Goal: Information Seeking & Learning: Learn about a topic

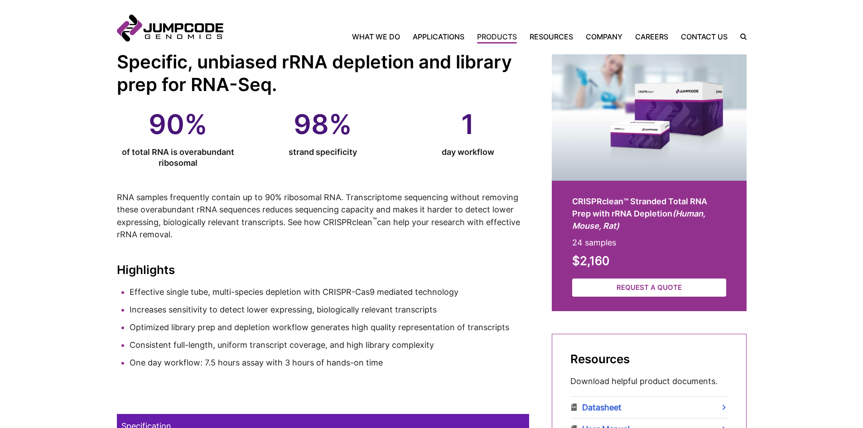
scroll to position [136, 0]
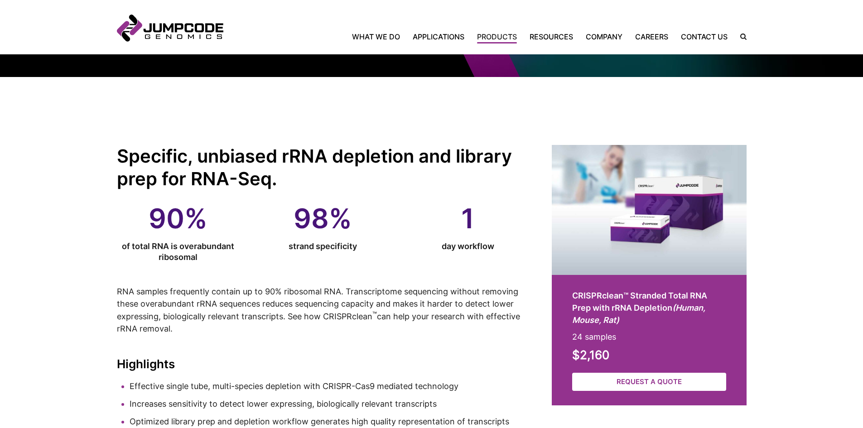
click at [746, 33] on div "Home What We Do Applications Applications Overview Single Cell Sequencing Infec…" at bounding box center [484, 35] width 523 height 11
click at [745, 39] on label "Search Icon" at bounding box center [740, 36] width 14 height 7
type input "*******"
click button "Click to submit your search." at bounding box center [0, 0] width 0 height 0
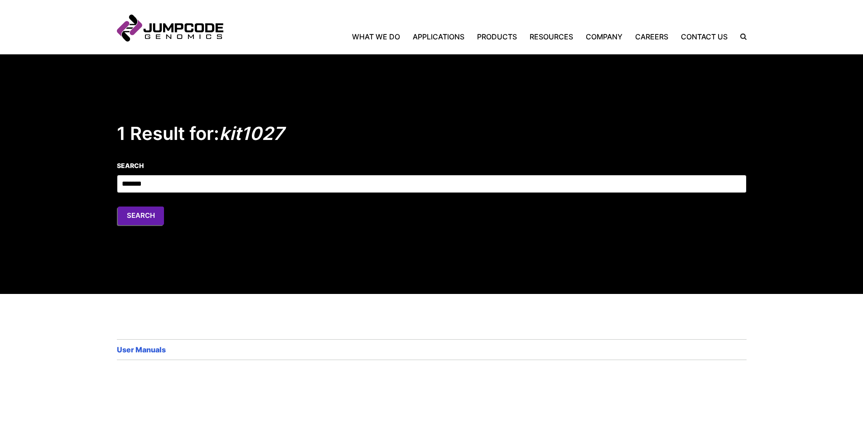
click at [129, 218] on button "Search" at bounding box center [141, 216] width 46 height 19
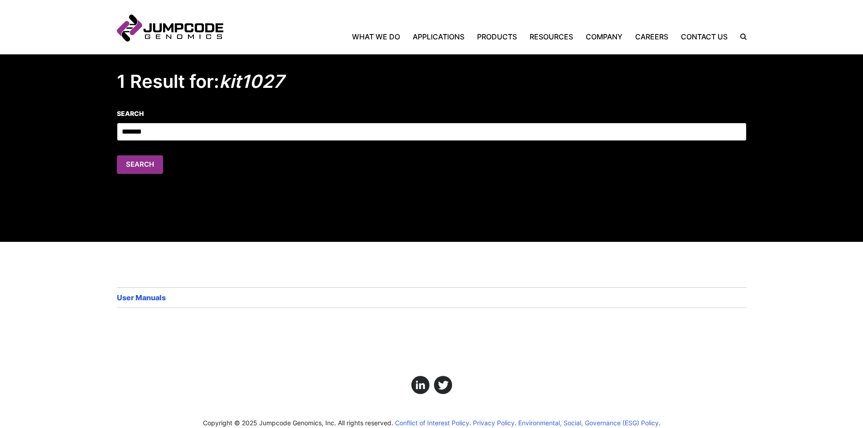
scroll to position [85, 0]
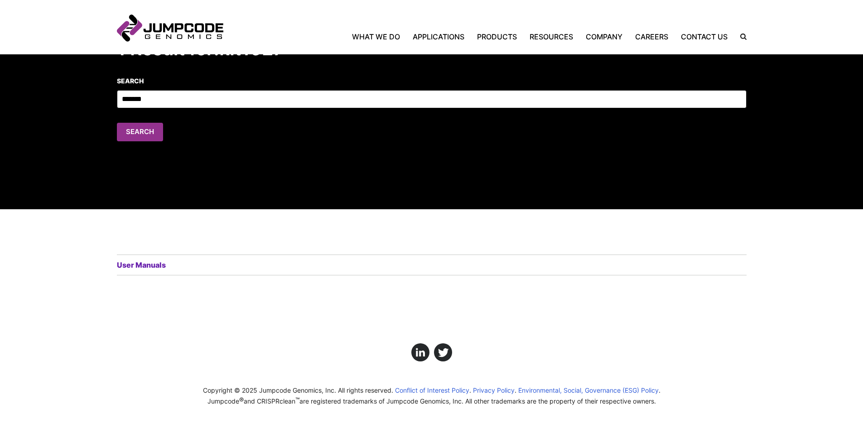
click at [147, 263] on link "User Manuals" at bounding box center [142, 265] width 51 height 11
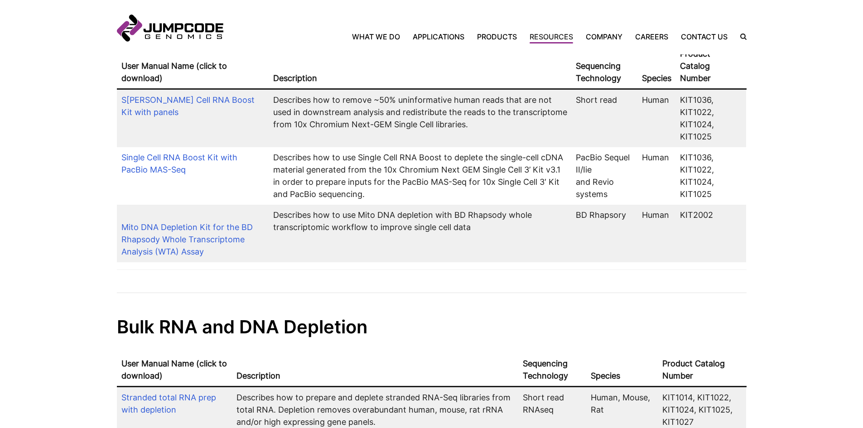
scroll to position [181, 0]
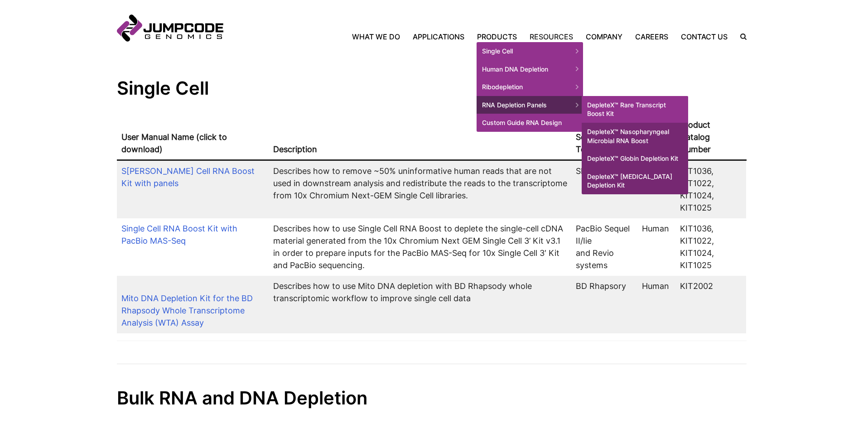
click at [638, 106] on link "DepleteX™ Rare Transcript Boost Kit" at bounding box center [635, 109] width 106 height 27
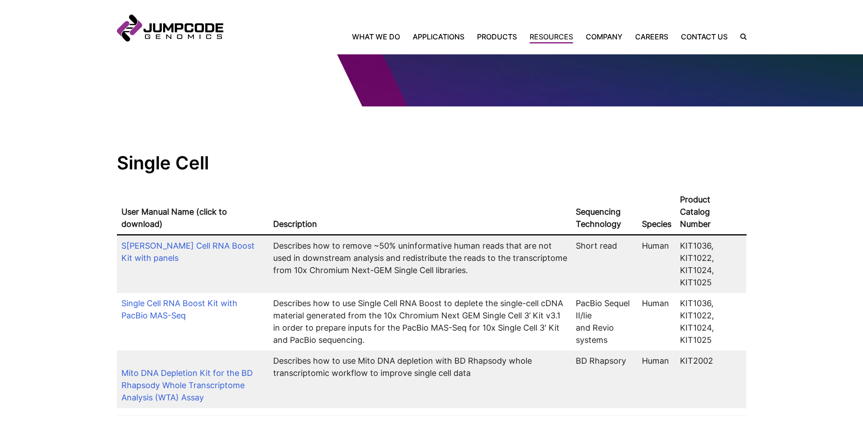
scroll to position [0, 0]
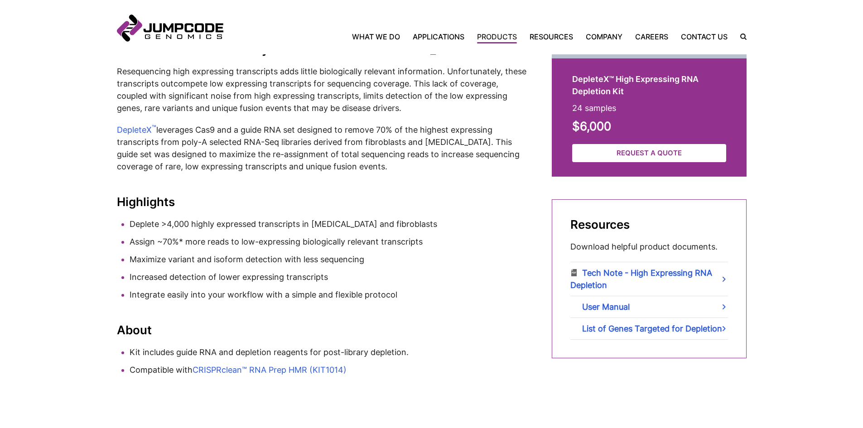
scroll to position [362, 0]
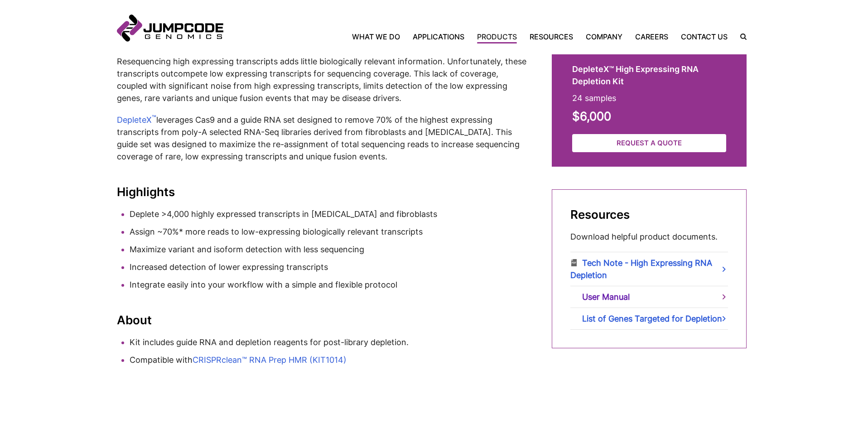
click at [718, 297] on link "User Manual" at bounding box center [649, 296] width 158 height 21
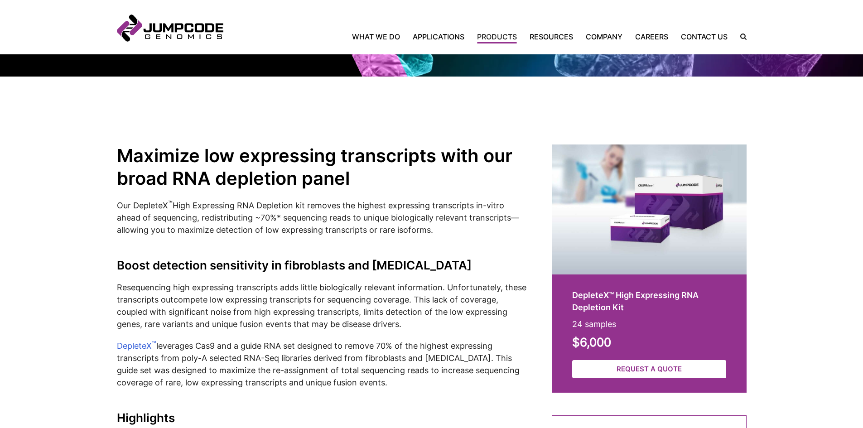
scroll to position [136, 0]
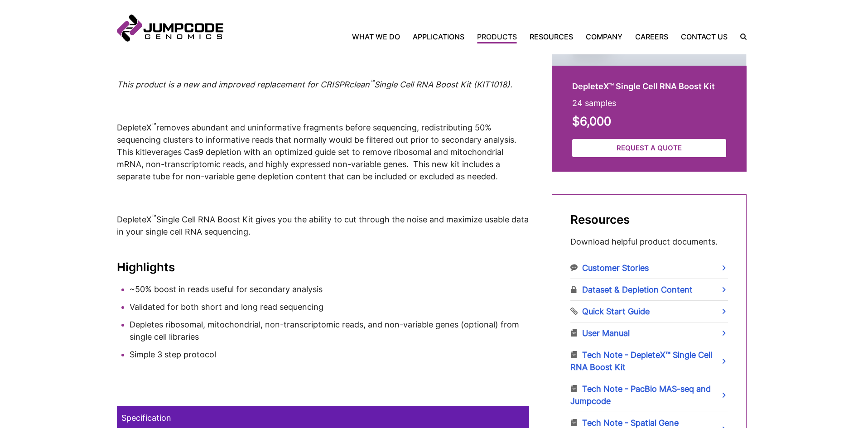
scroll to position [272, 0]
